Goal: Transaction & Acquisition: Purchase product/service

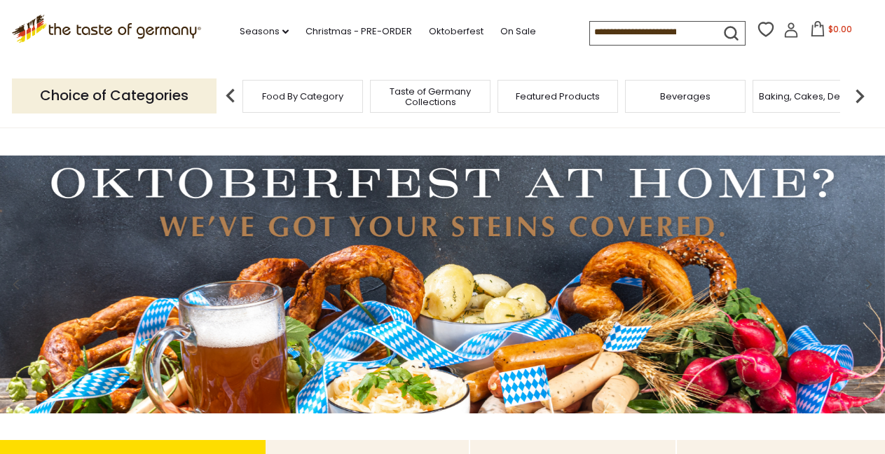
click at [644, 29] on input at bounding box center [649, 32] width 118 height 20
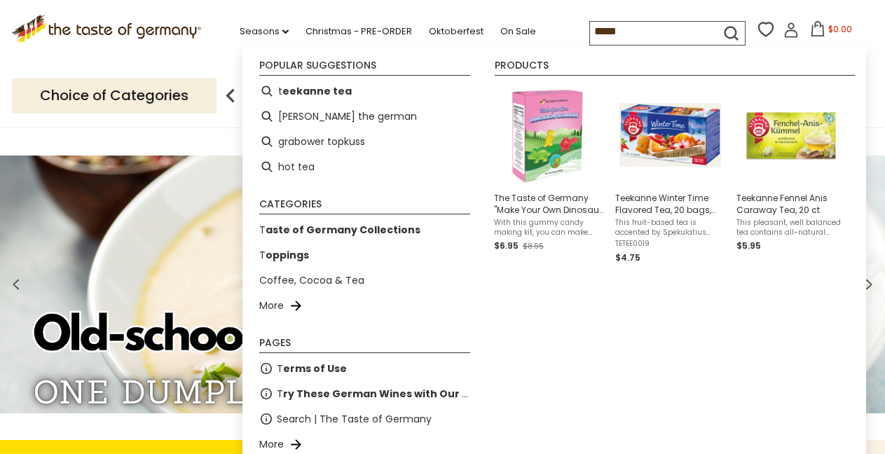
type input "******"
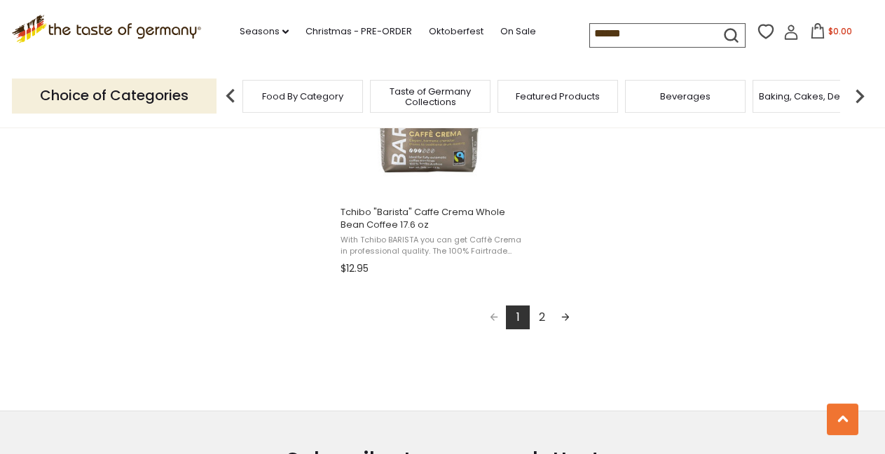
scroll to position [2647, 0]
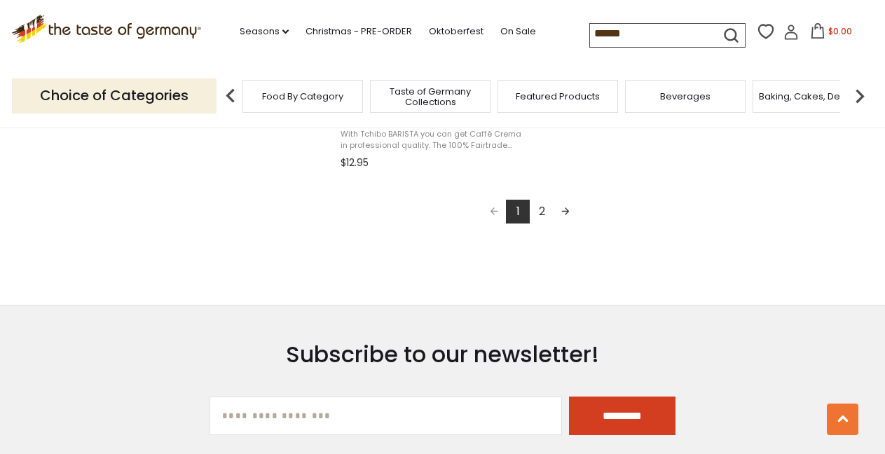
click at [566, 212] on link "Next page" at bounding box center [565, 212] width 24 height 24
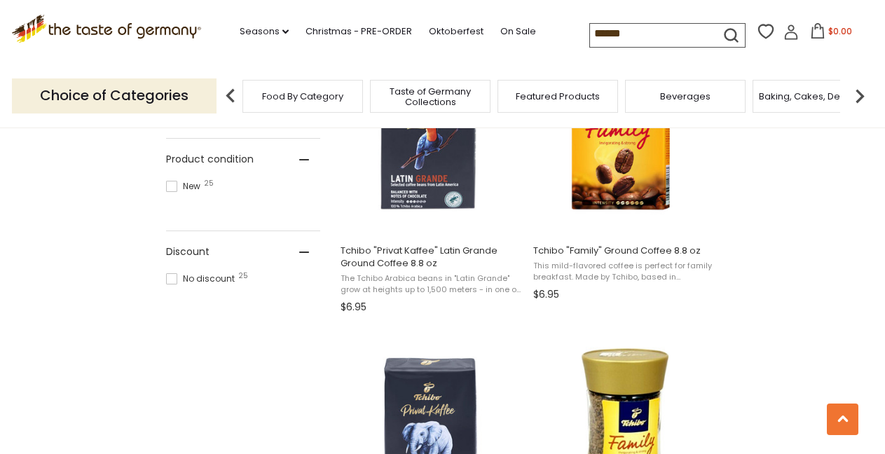
scroll to position [681, 0]
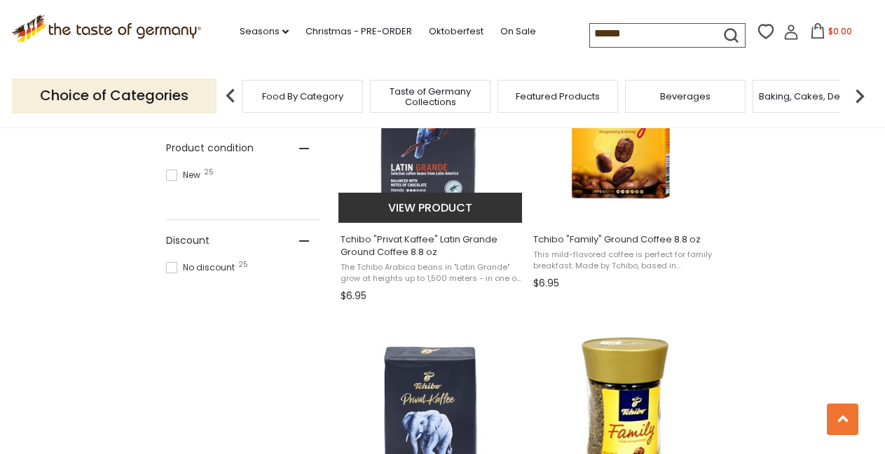
click at [427, 235] on span "Tchibo "Privat Kaffee" Latin Grande Ground Coffee 8.8 oz" at bounding box center [430, 245] width 181 height 25
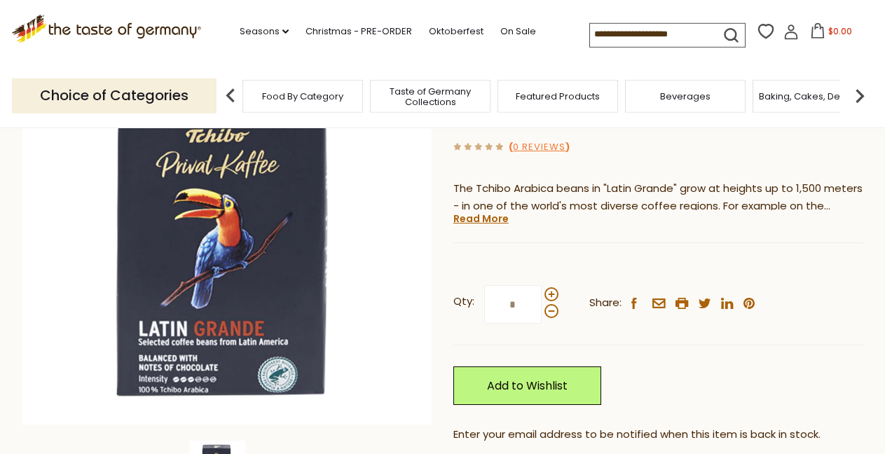
scroll to position [76, 0]
